Goal: Navigation & Orientation: Find specific page/section

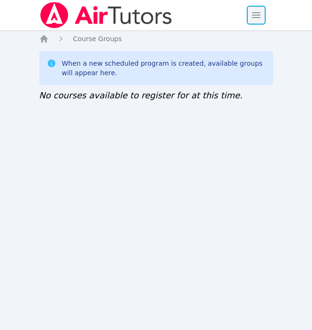
click at [264, 12] on span "button" at bounding box center [256, 15] width 21 height 21
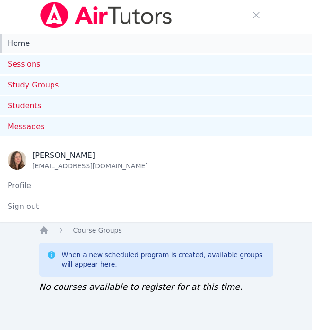
click at [130, 49] on link "Home" at bounding box center [156, 43] width 312 height 19
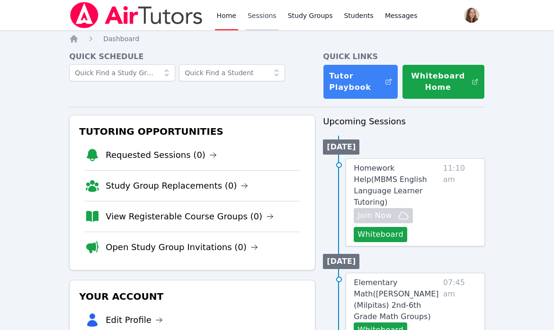
click at [257, 16] on link "Sessions" at bounding box center [262, 15] width 33 height 30
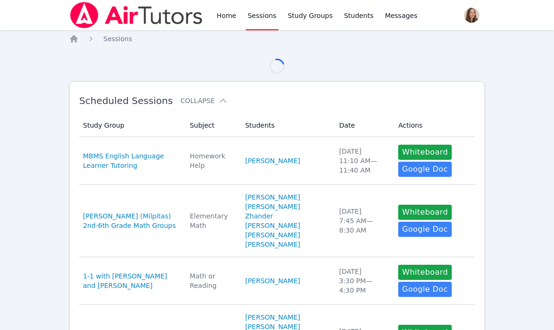
click at [257, 16] on link "Sessions" at bounding box center [262, 15] width 33 height 30
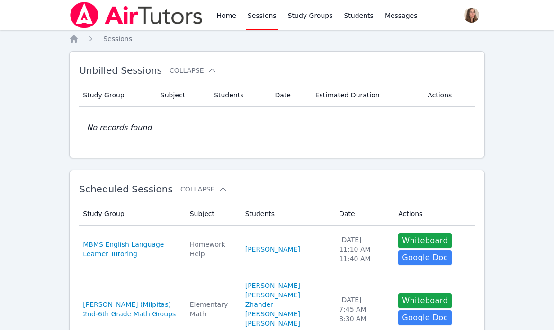
click at [257, 16] on link "Sessions" at bounding box center [262, 15] width 33 height 30
click at [239, 18] on div "Home Sessions Study Groups Students Messages" at bounding box center [317, 15] width 204 height 30
click at [231, 13] on link "Home" at bounding box center [226, 15] width 23 height 30
